Goal: Task Accomplishment & Management: Manage account settings

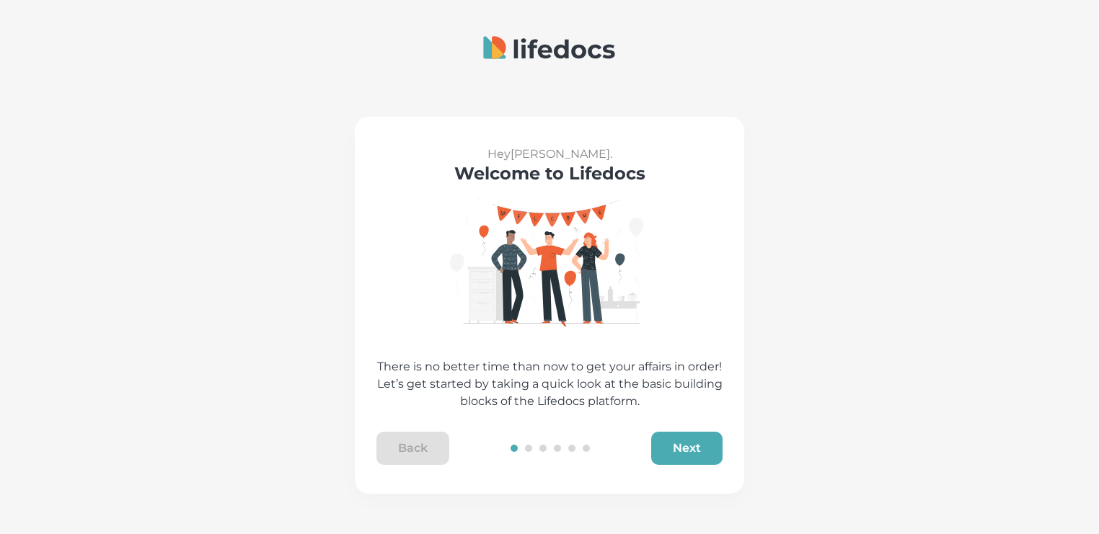
click at [688, 447] on button "Next" at bounding box center [686, 448] width 71 height 33
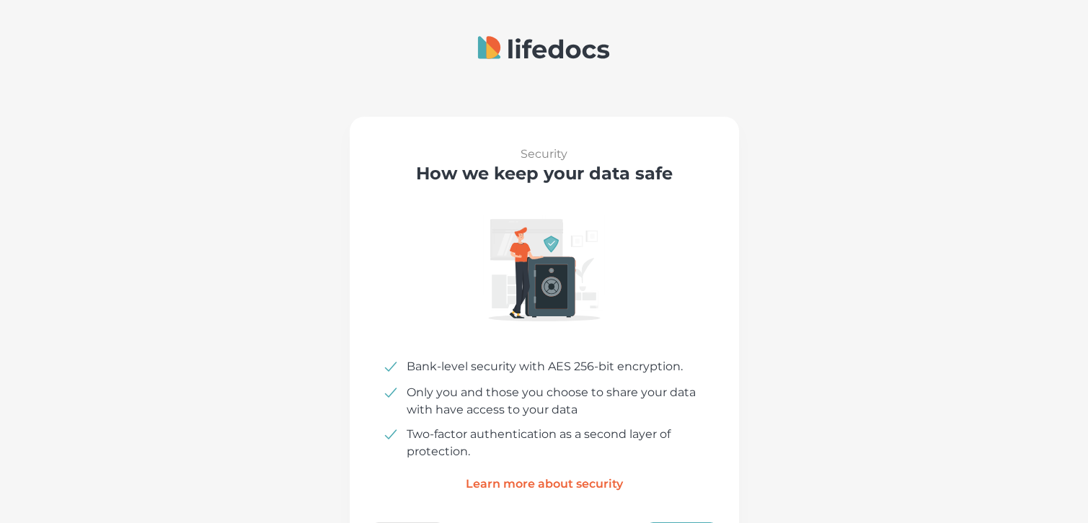
scroll to position [76, 0]
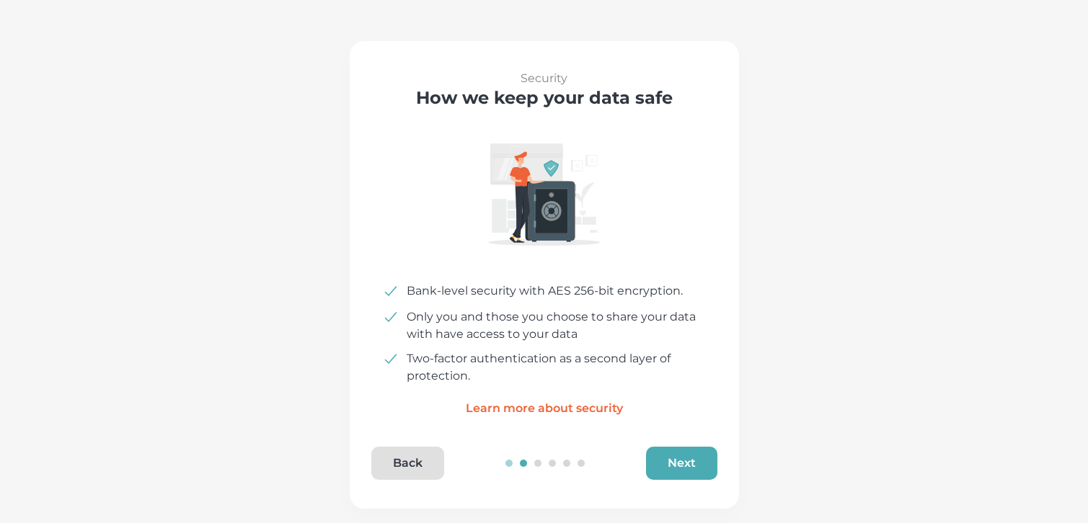
click at [688, 463] on button "Next" at bounding box center [681, 463] width 71 height 33
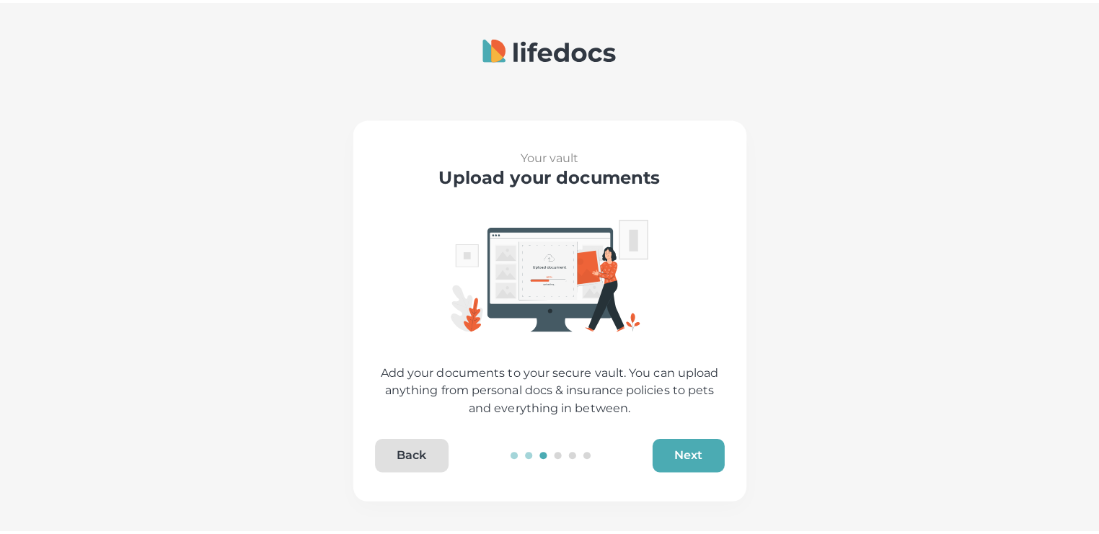
scroll to position [0, 0]
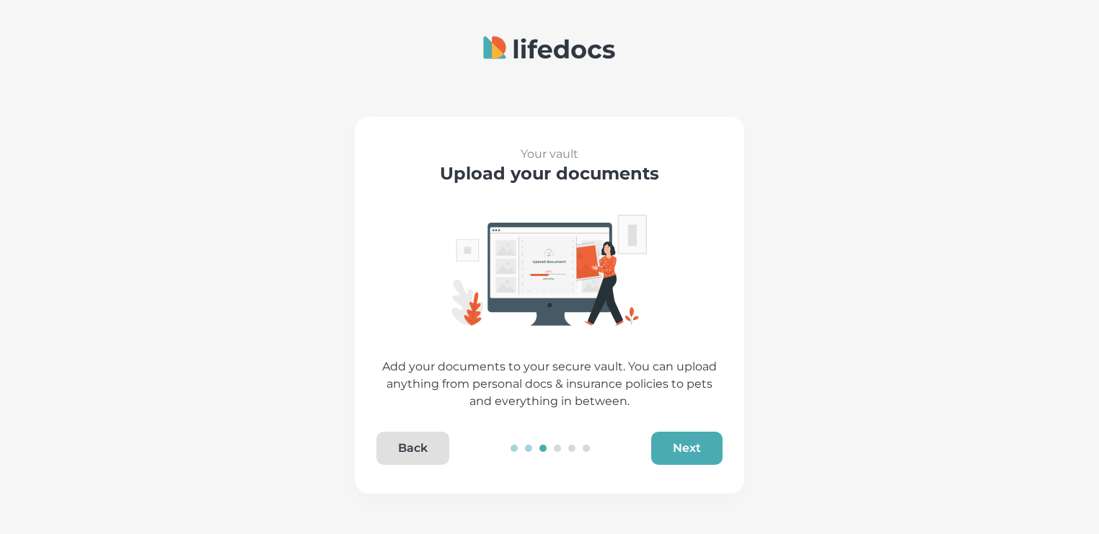
click at [692, 445] on button "Next" at bounding box center [686, 448] width 71 height 33
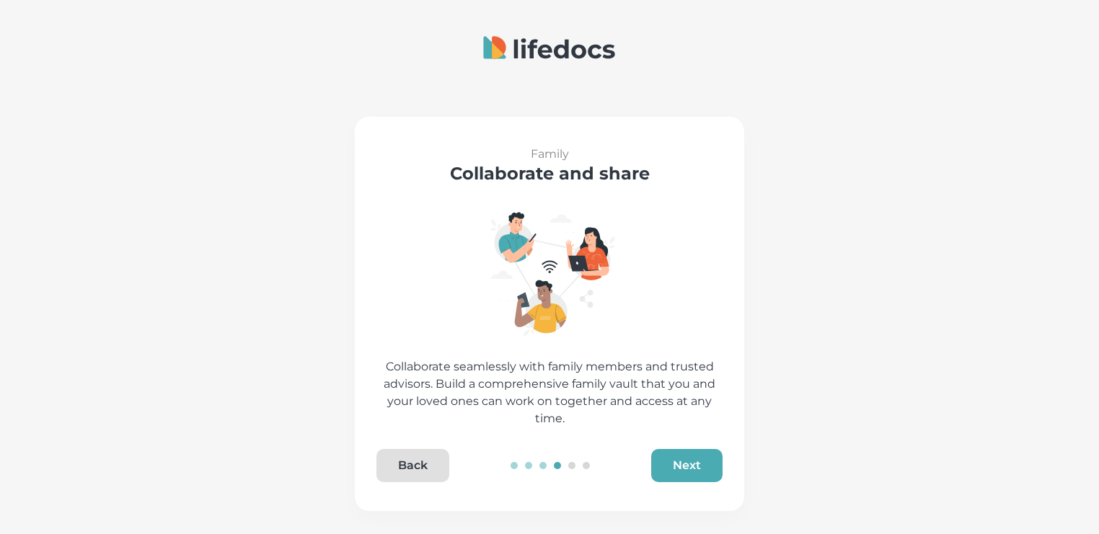
click at [691, 459] on button "Next" at bounding box center [686, 465] width 71 height 33
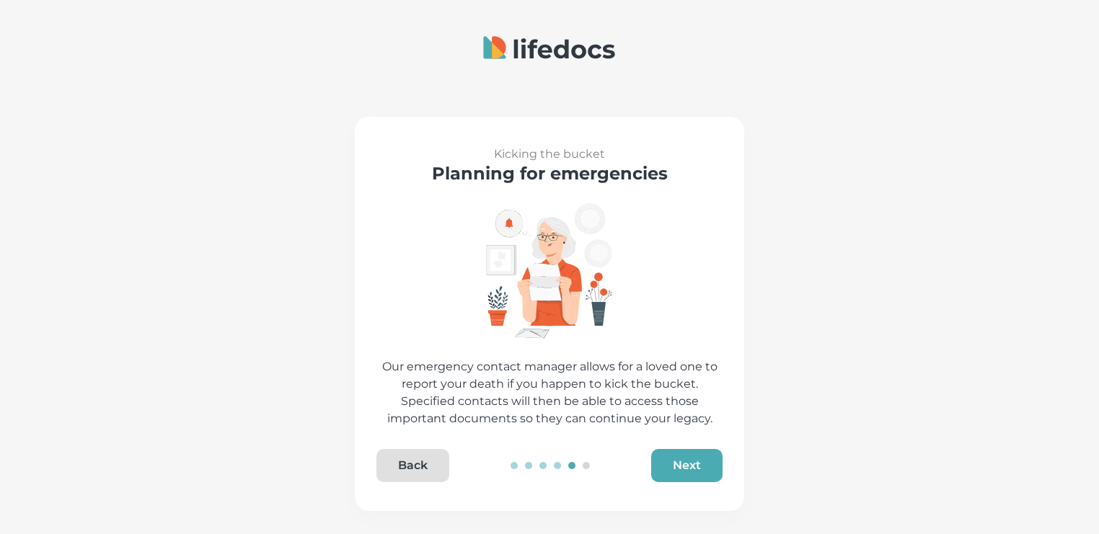
click at [689, 464] on button "Next" at bounding box center [686, 465] width 71 height 33
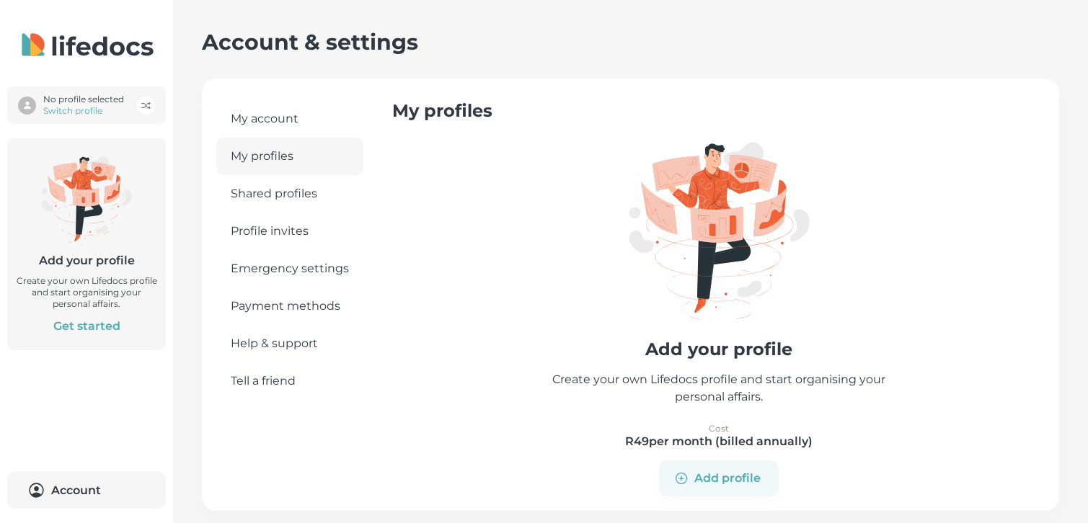
click at [260, 194] on link "Shared profiles" at bounding box center [289, 193] width 147 height 37
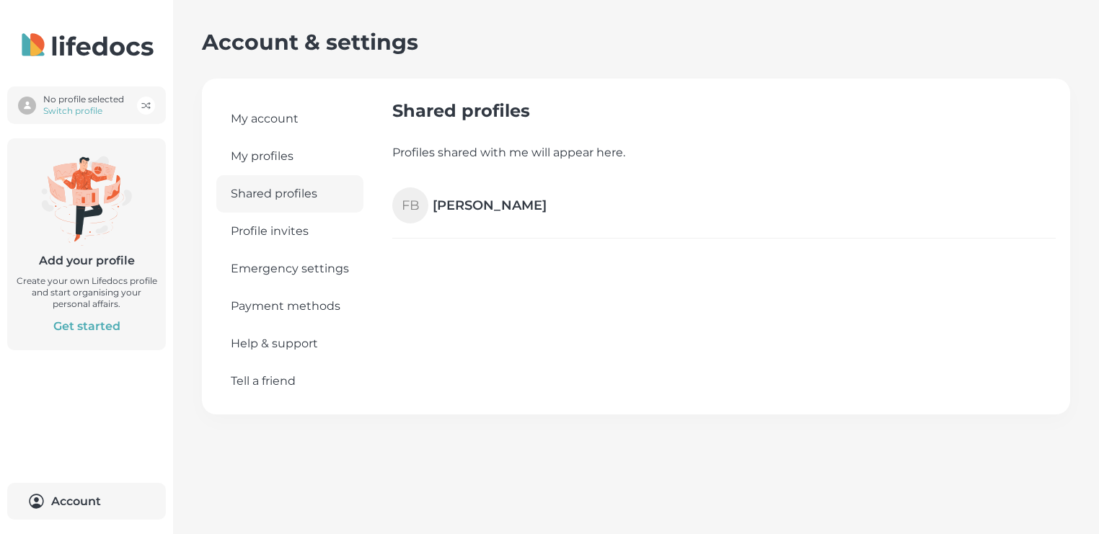
click at [476, 205] on h4 "[PERSON_NAME]" at bounding box center [490, 205] width 114 height 17
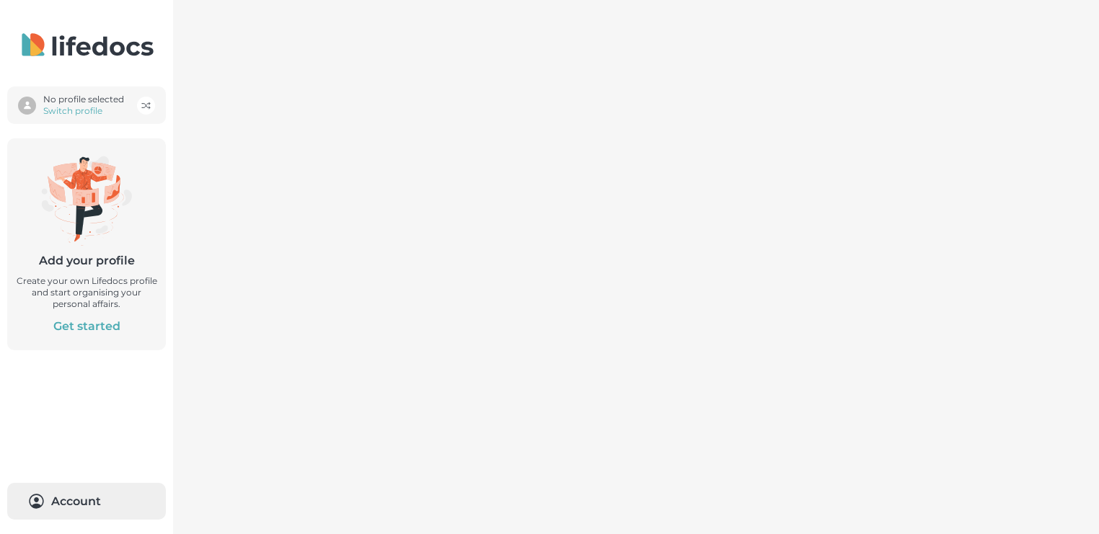
click at [78, 501] on button "Account" at bounding box center [86, 501] width 159 height 37
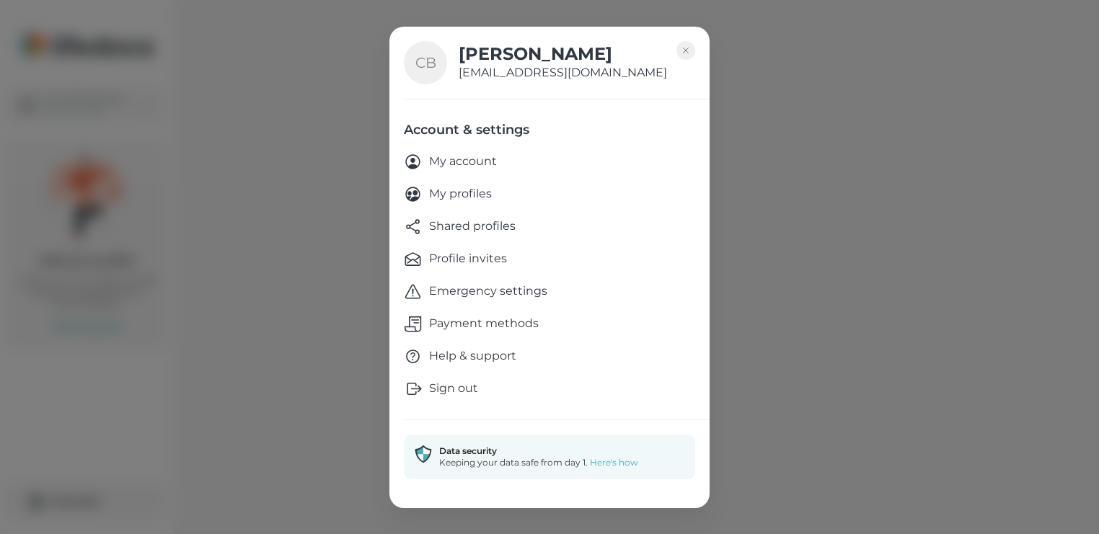
click at [477, 163] on p "My account" at bounding box center [463, 162] width 68 height 18
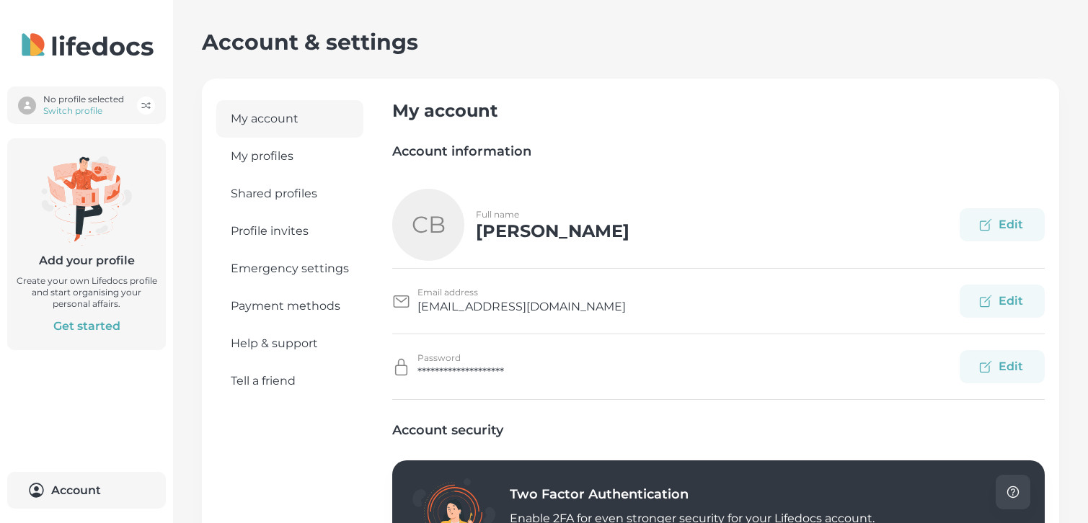
click at [270, 192] on link "Shared profiles" at bounding box center [289, 193] width 147 height 37
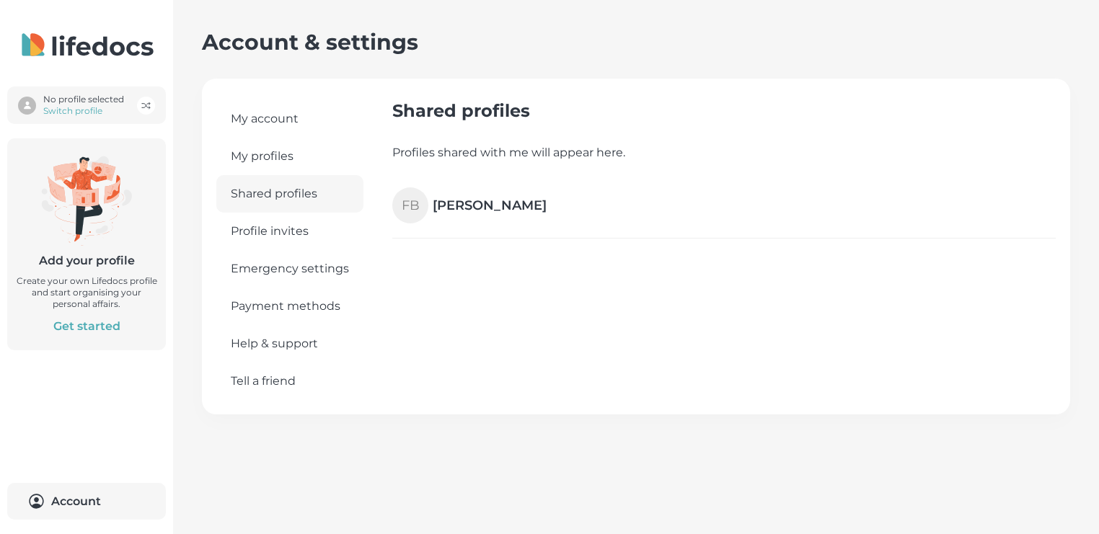
click at [477, 204] on h4 "[PERSON_NAME]" at bounding box center [490, 205] width 114 height 17
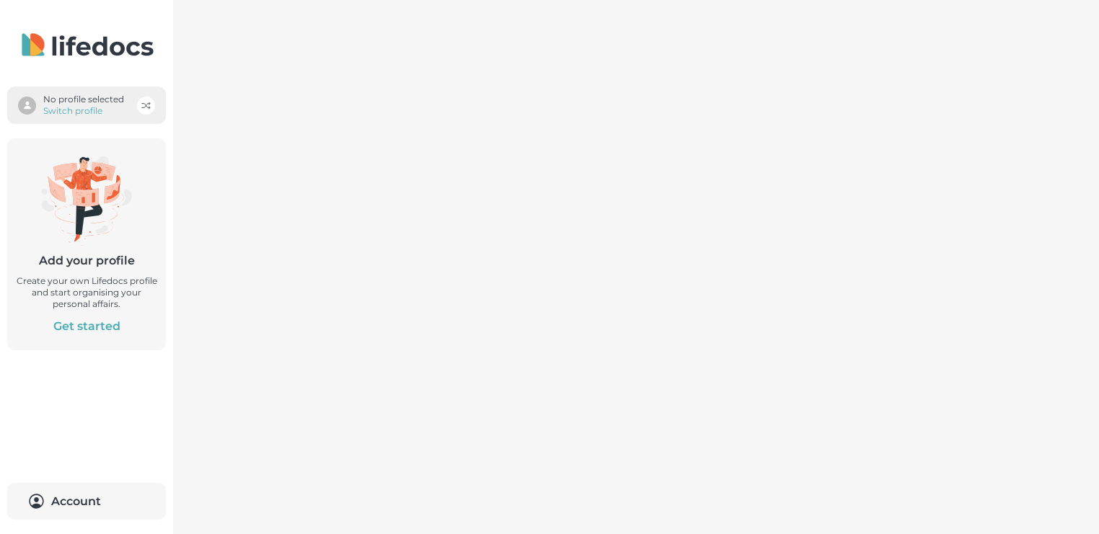
click at [84, 107] on p "Switch profile" at bounding box center [83, 111] width 81 height 12
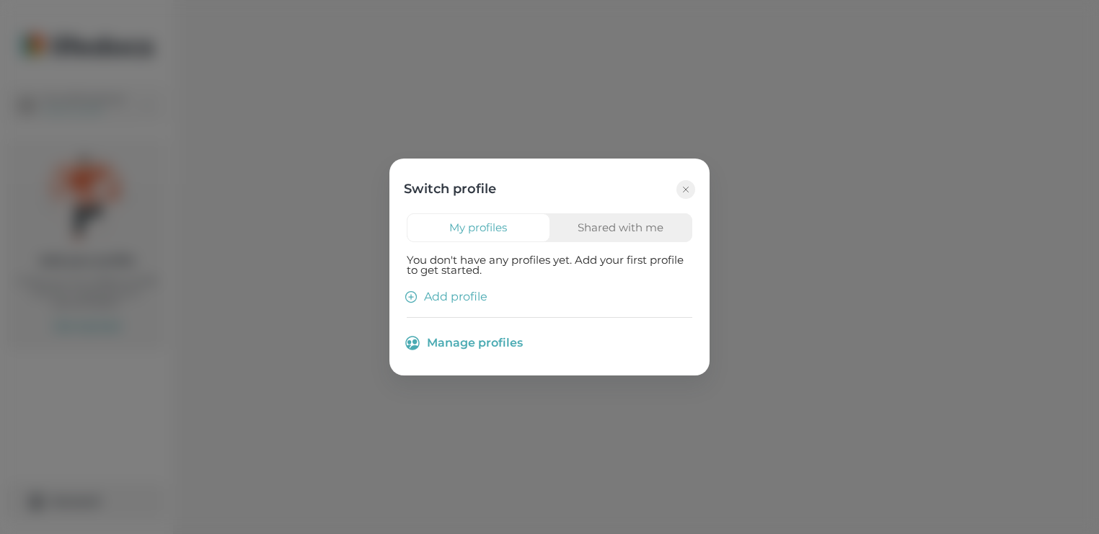
click at [594, 226] on button "Shared with me" at bounding box center [620, 227] width 143 height 29
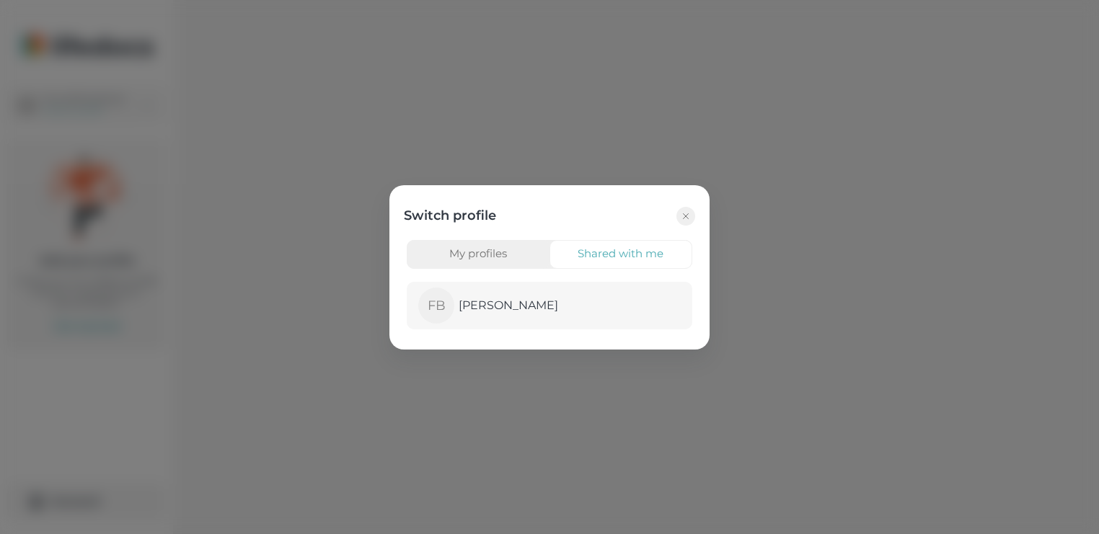
click at [496, 304] on p "[PERSON_NAME]" at bounding box center [508, 305] width 99 height 17
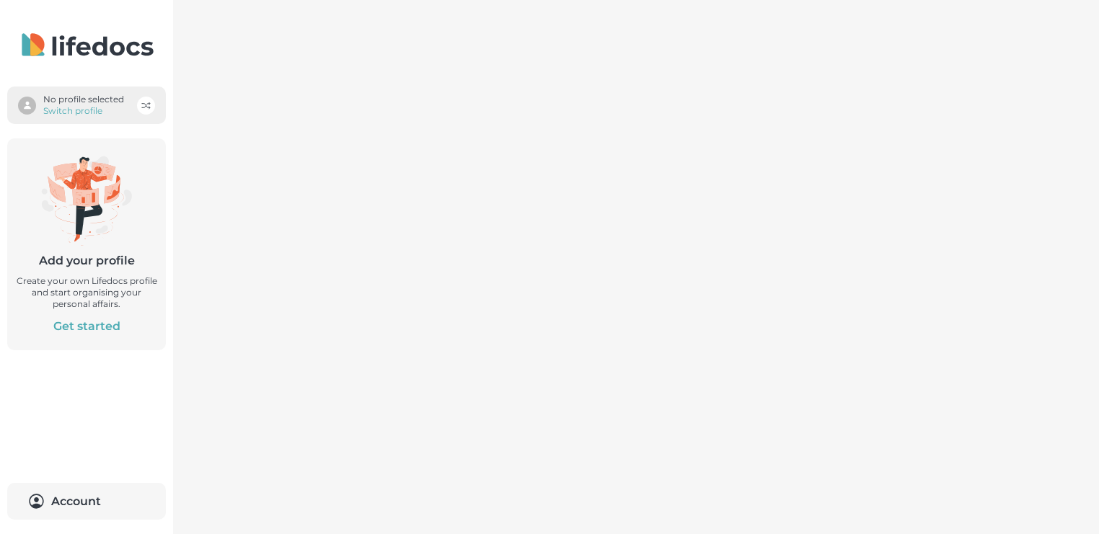
click at [68, 106] on p "Switch profile" at bounding box center [83, 111] width 81 height 12
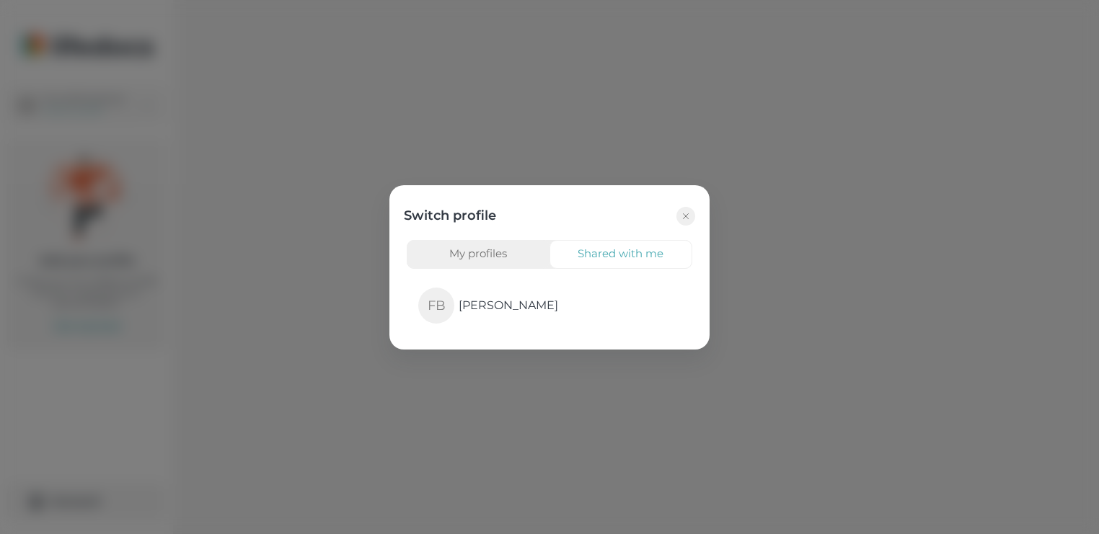
click at [471, 252] on button "My profiles" at bounding box center [478, 254] width 143 height 29
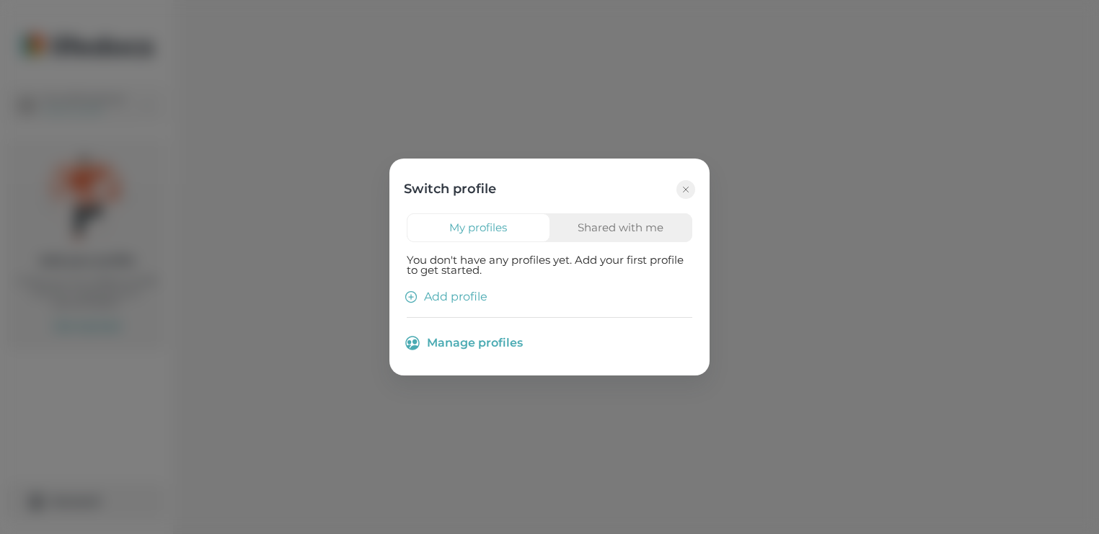
click at [603, 224] on button "Shared with me" at bounding box center [620, 227] width 143 height 29
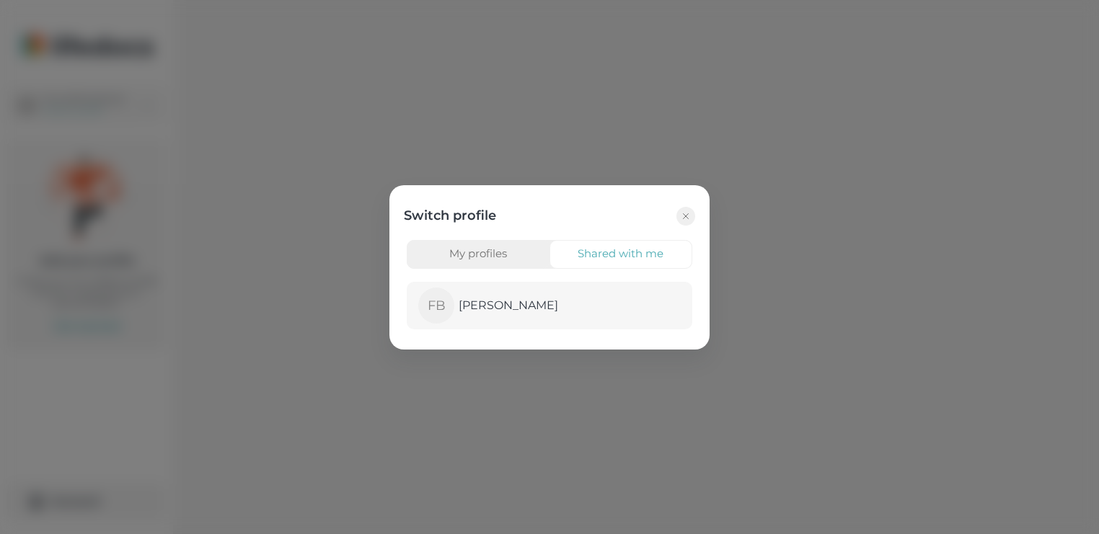
click at [479, 304] on p "[PERSON_NAME]" at bounding box center [508, 305] width 99 height 17
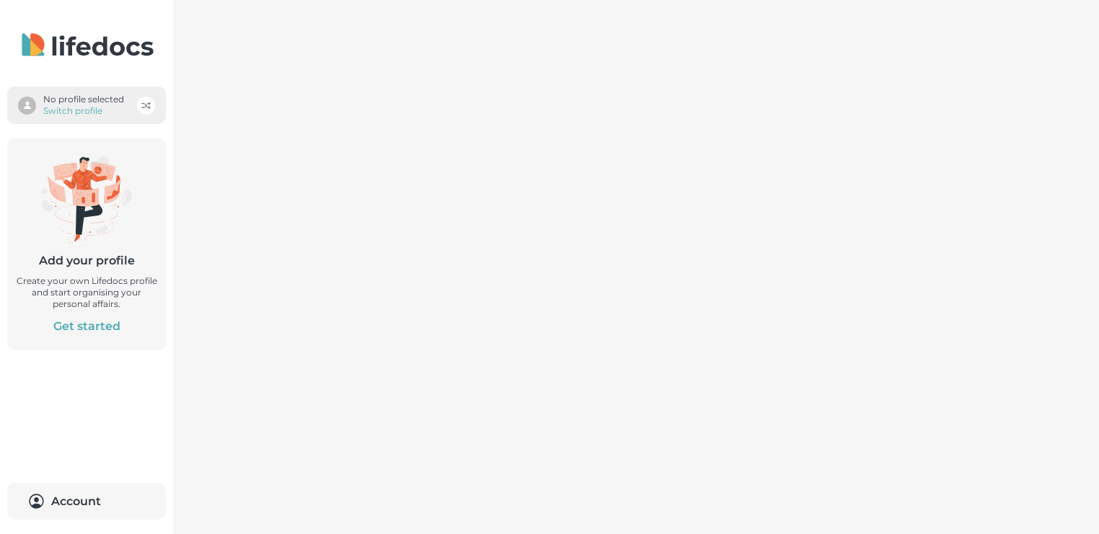
click at [73, 107] on p "Switch profile" at bounding box center [83, 111] width 81 height 12
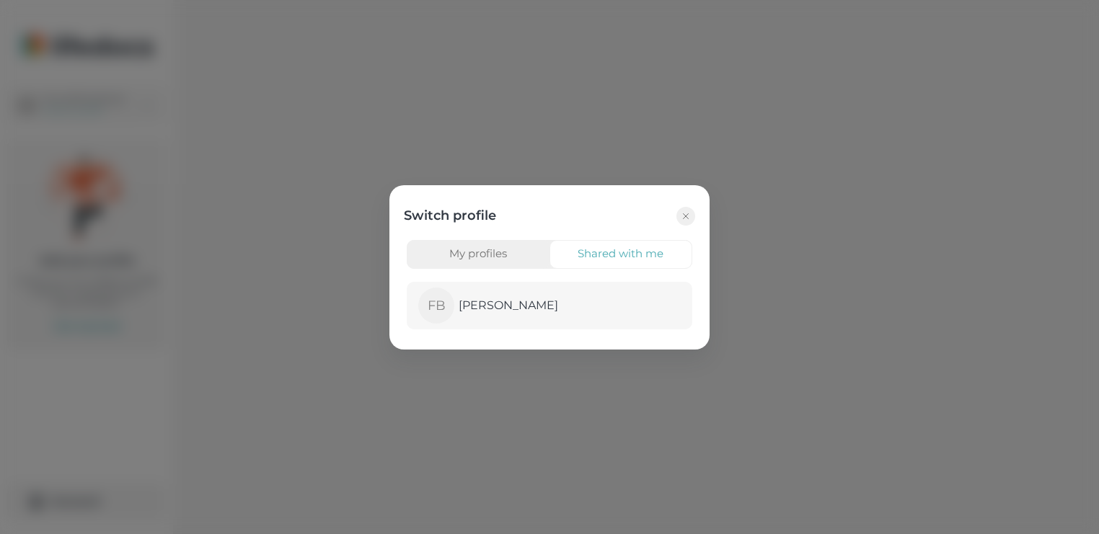
click at [486, 304] on p "[PERSON_NAME]" at bounding box center [508, 305] width 99 height 17
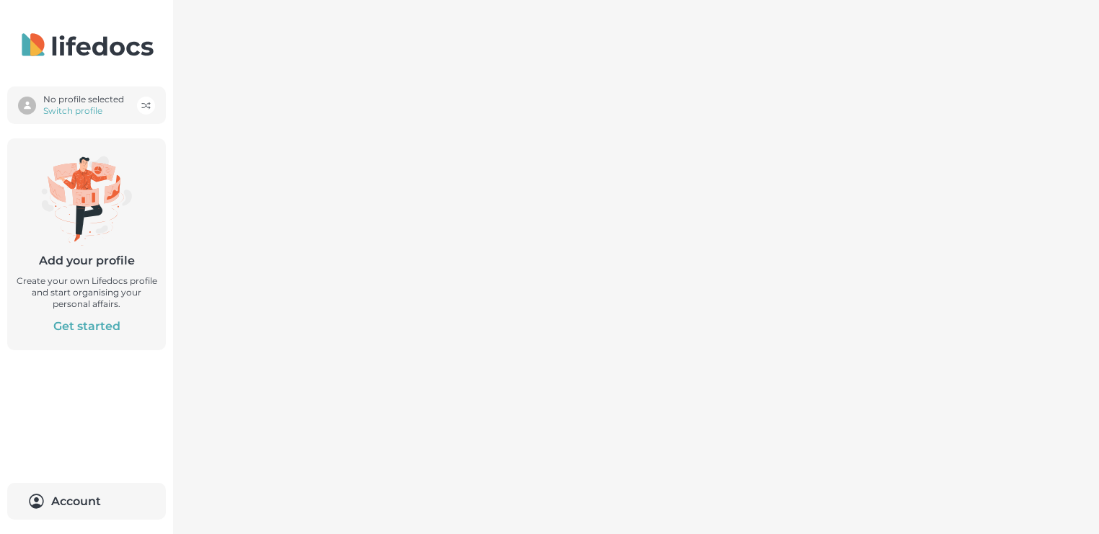
click at [486, 304] on p "[PERSON_NAME]" at bounding box center [508, 305] width 99 height 17
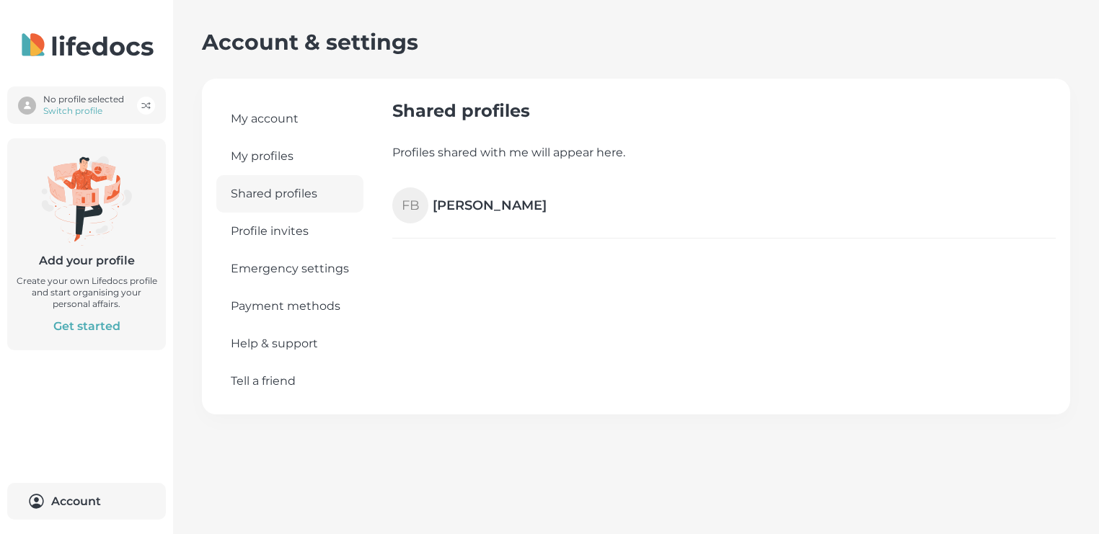
click at [254, 157] on link "My profiles" at bounding box center [289, 156] width 147 height 37
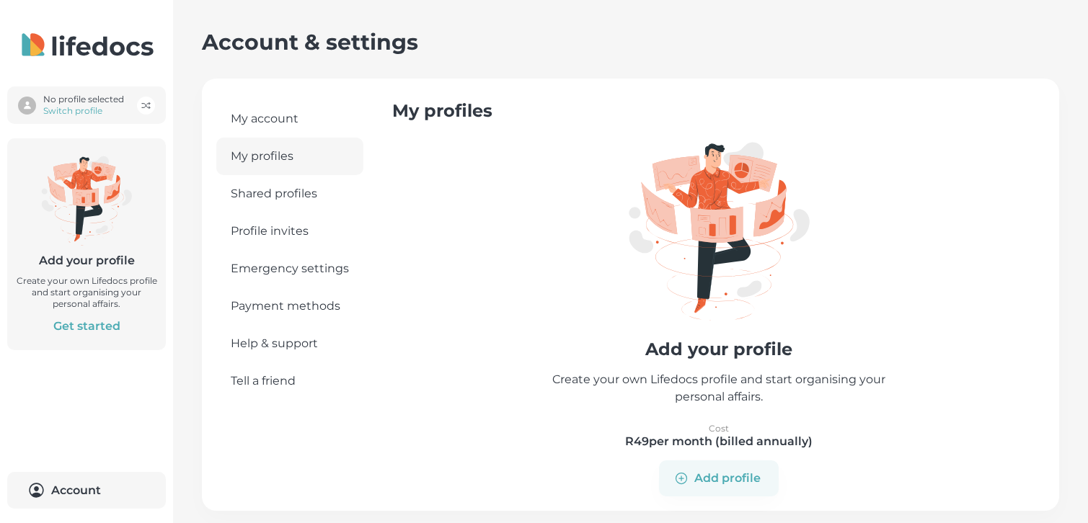
click at [244, 230] on span "Profile invites" at bounding box center [270, 231] width 78 height 16
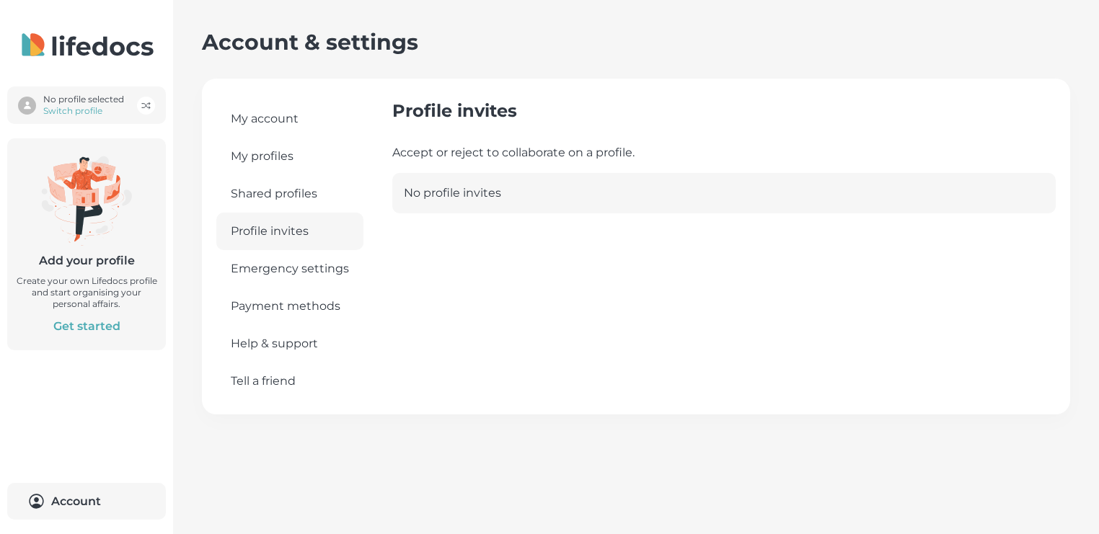
click at [250, 193] on link "Shared profiles" at bounding box center [289, 193] width 147 height 37
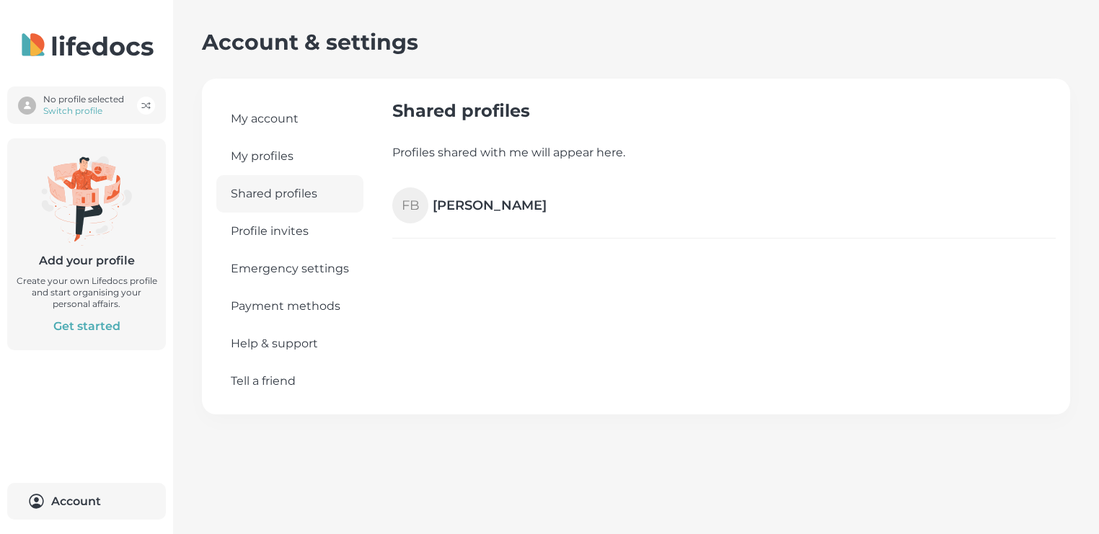
click at [457, 203] on h4 "[PERSON_NAME]" at bounding box center [490, 205] width 114 height 17
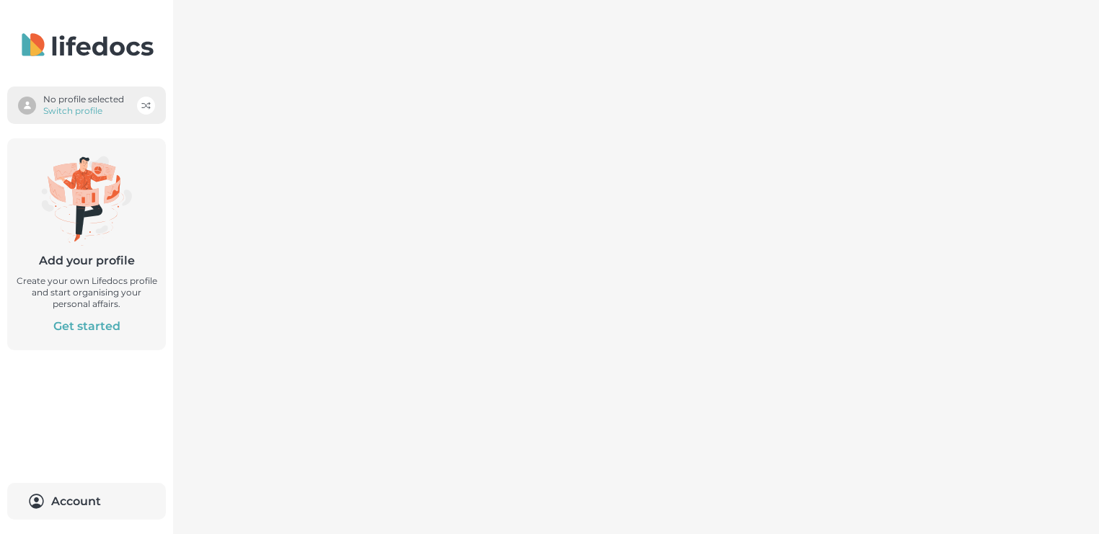
click at [144, 104] on icon "button" at bounding box center [146, 105] width 11 height 11
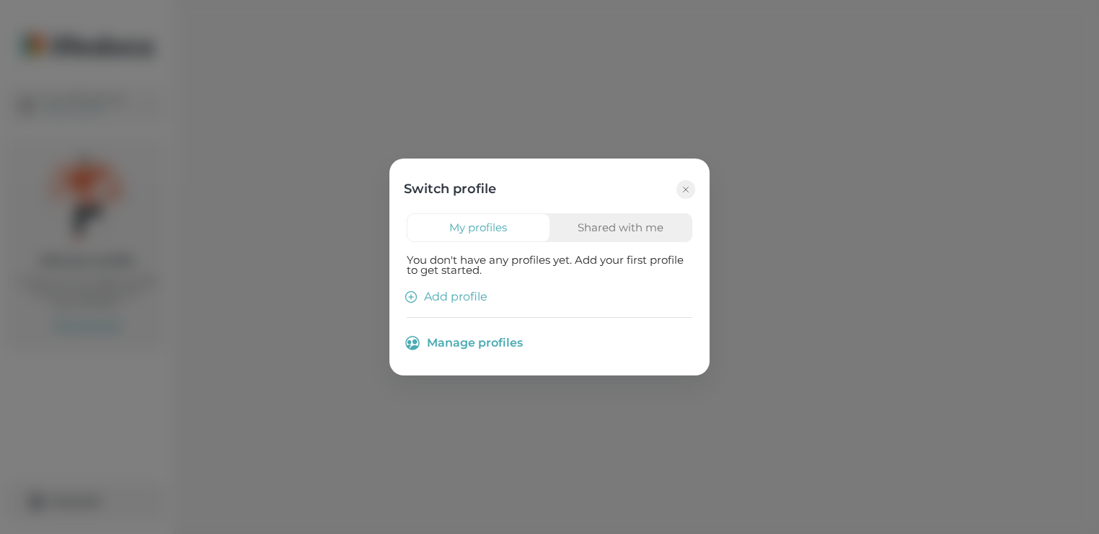
click at [579, 227] on button "Shared with me" at bounding box center [620, 227] width 143 height 29
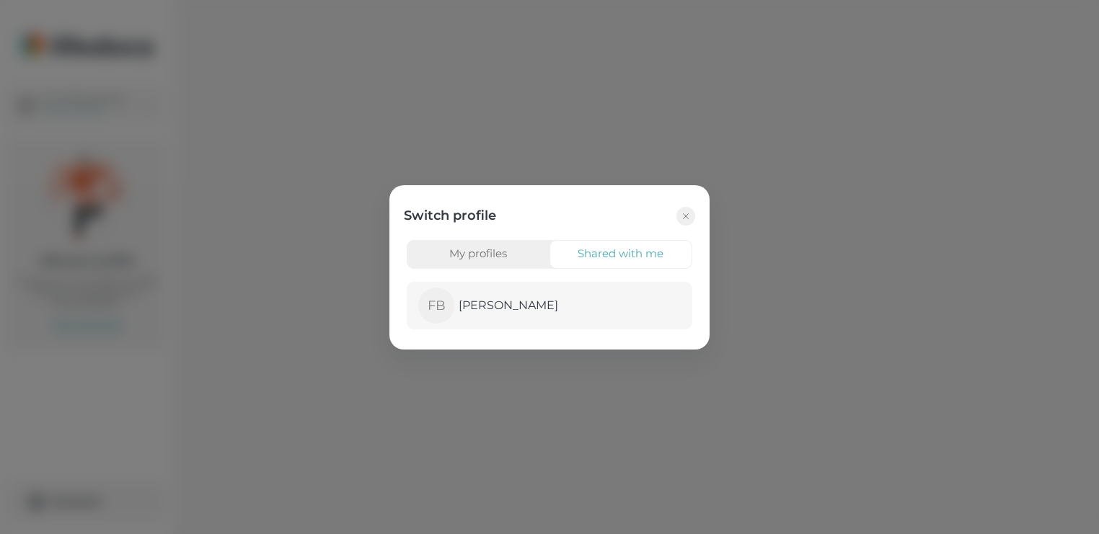
click at [504, 305] on p "[PERSON_NAME]" at bounding box center [508, 305] width 99 height 17
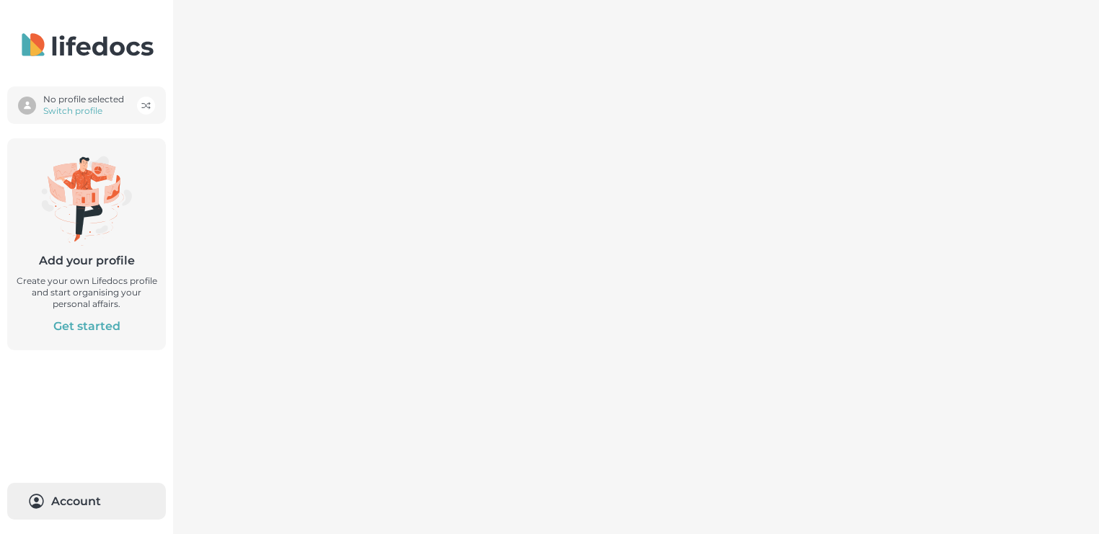
click at [82, 496] on button "Account 0" at bounding box center [86, 501] width 159 height 37
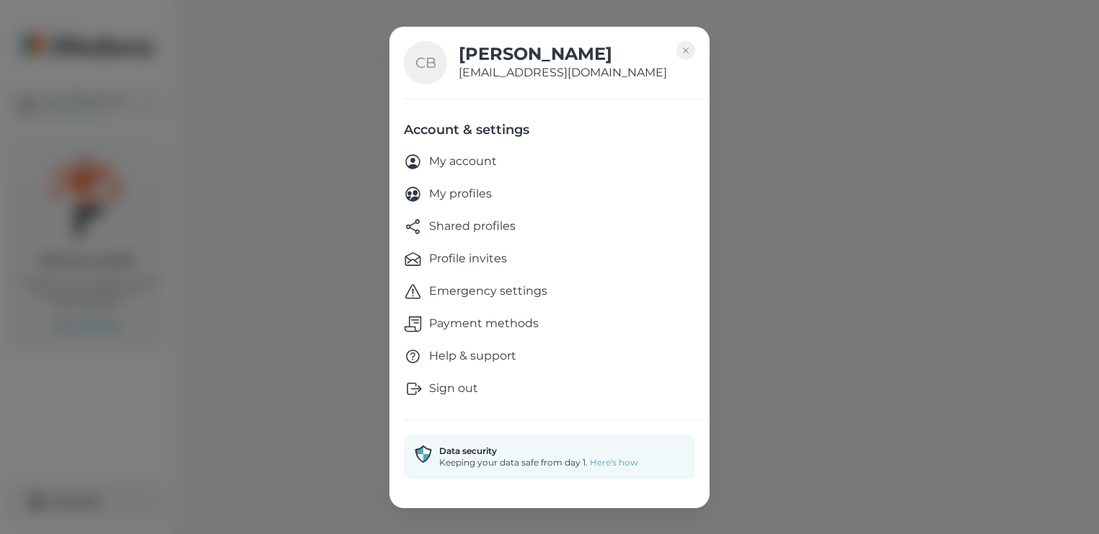
click at [438, 386] on p "Sign out" at bounding box center [453, 388] width 49 height 17
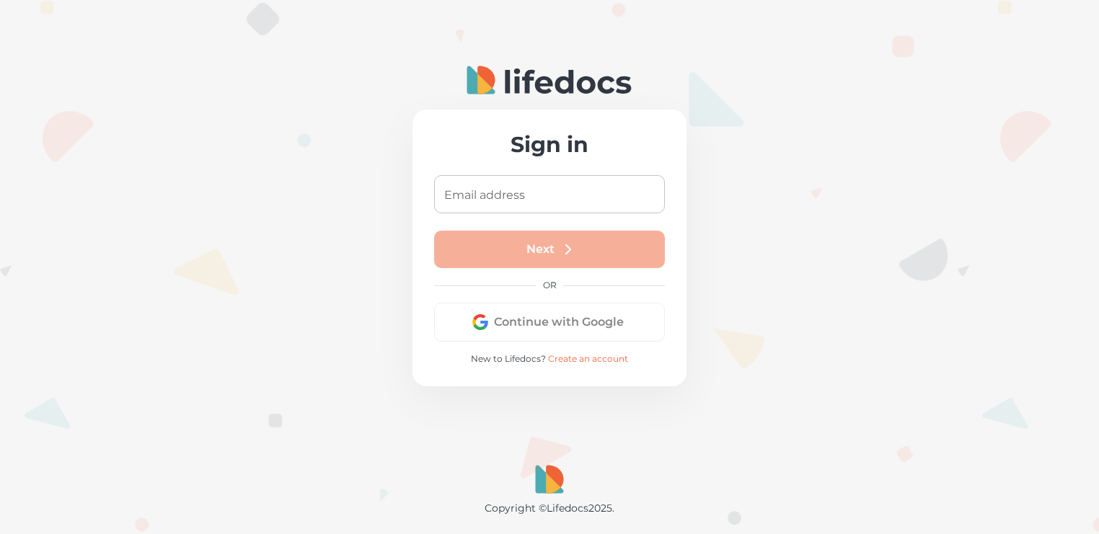
click at [477, 191] on input "Email address" at bounding box center [549, 194] width 231 height 38
type input "[EMAIL_ADDRESS][PERSON_NAME][DOMAIN_NAME]"
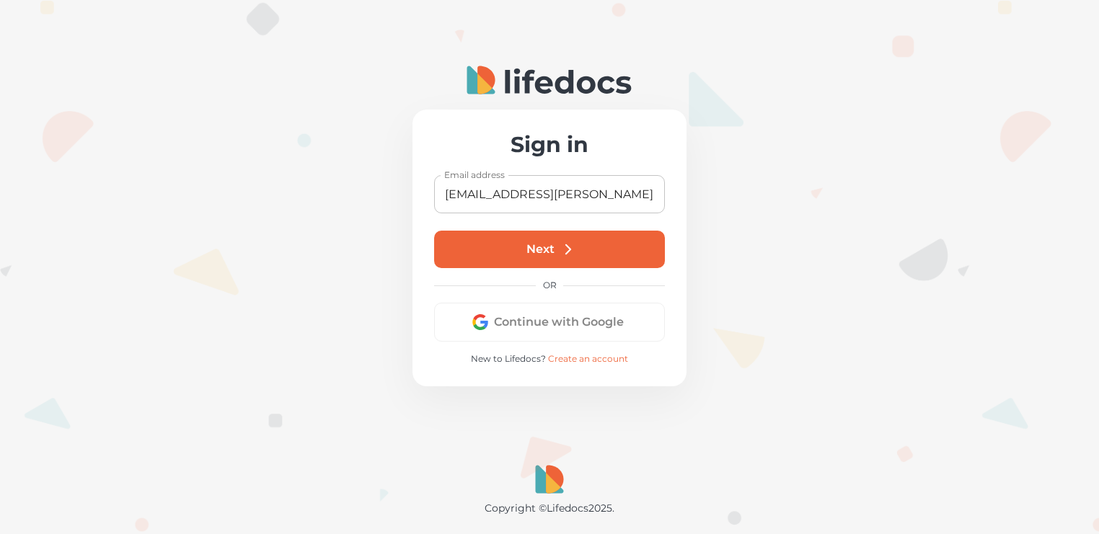
click at [544, 246] on button "Next" at bounding box center [549, 249] width 231 height 37
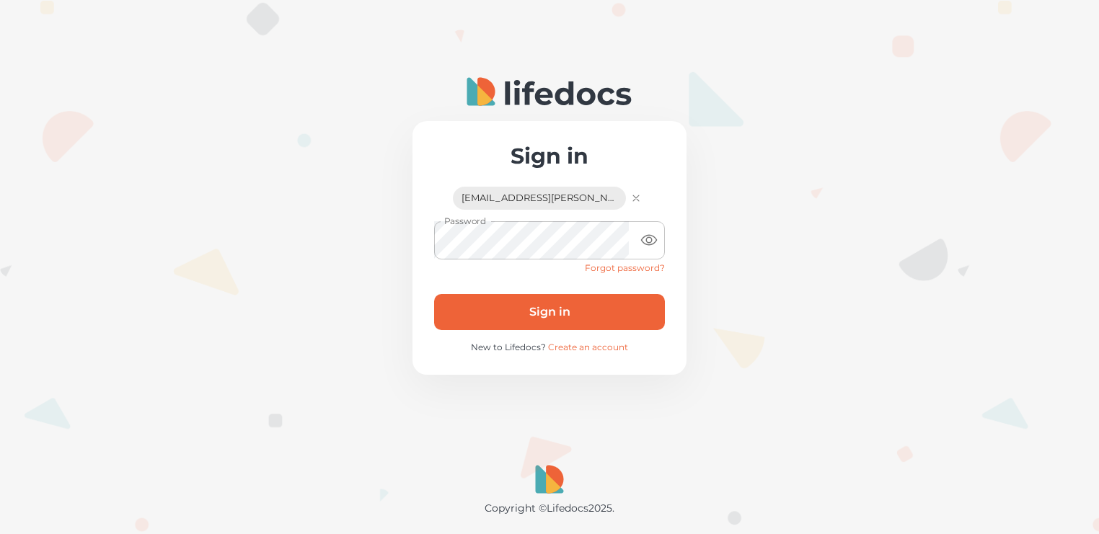
click at [567, 307] on button "Sign in" at bounding box center [549, 312] width 231 height 36
